Goal: Register for event/course

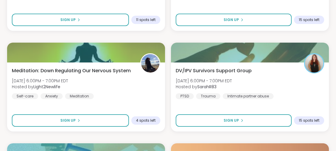
scroll to position [1299, 0]
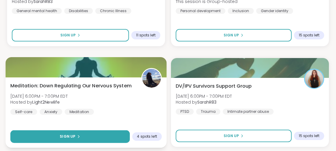
click at [77, 136] on icon at bounding box center [79, 137] width 4 height 4
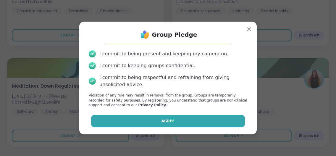
click at [162, 119] on span "Agree" at bounding box center [168, 120] width 13 height 5
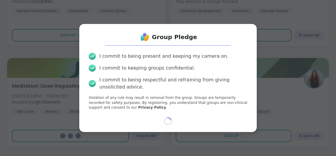
select select "**"
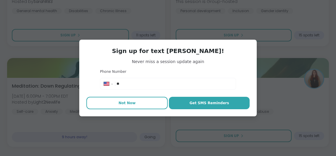
click at [133, 104] on span "Not Now" at bounding box center [127, 102] width 17 height 5
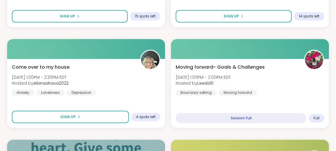
scroll to position [698, 0]
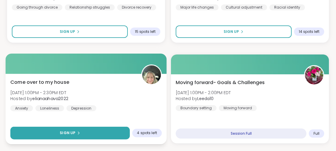
click at [75, 131] on div "Sign Up" at bounding box center [70, 132] width 20 height 5
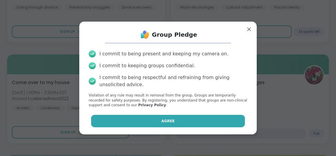
click at [151, 121] on button "Agree" at bounding box center [168, 121] width 154 height 12
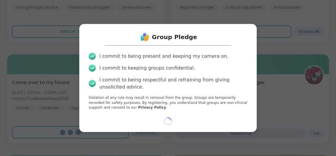
select select "**"
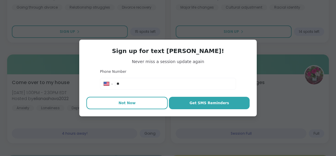
click at [136, 105] on button "Not Now" at bounding box center [126, 103] width 81 height 12
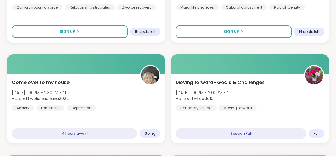
type textarea "*"
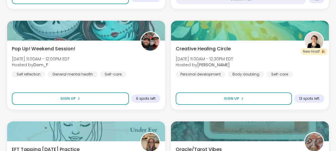
scroll to position [329, 0]
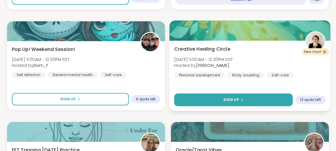
click at [238, 99] on span "Sign Up" at bounding box center [231, 99] width 16 height 5
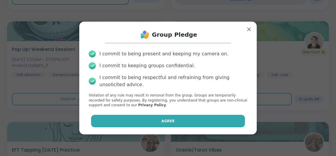
click at [160, 119] on button "Agree" at bounding box center [168, 121] width 154 height 12
click at [160, 119] on div "Agree" at bounding box center [168, 121] width 168 height 12
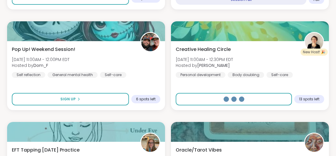
select select "**"
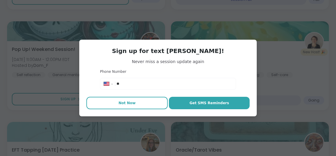
click at [138, 105] on button "Not Now" at bounding box center [126, 103] width 81 height 12
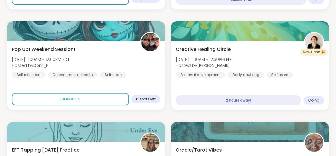
type textarea "*"
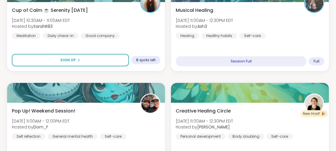
scroll to position [283, 0]
